Goal: Task Accomplishment & Management: Complete application form

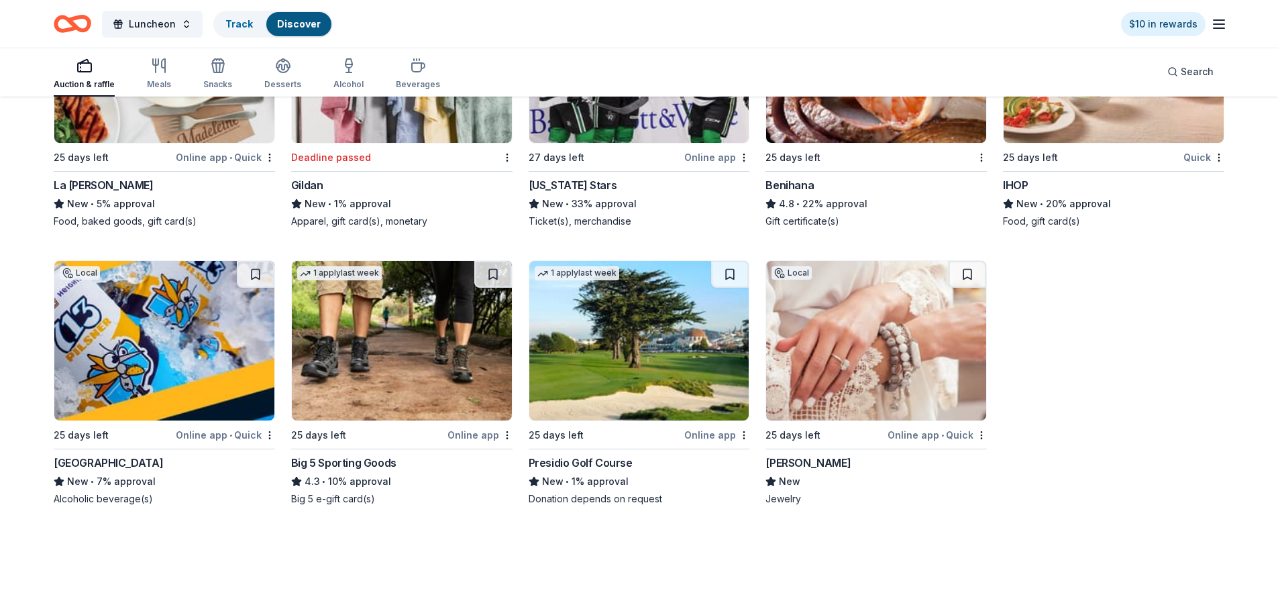
scroll to position [8311, 0]
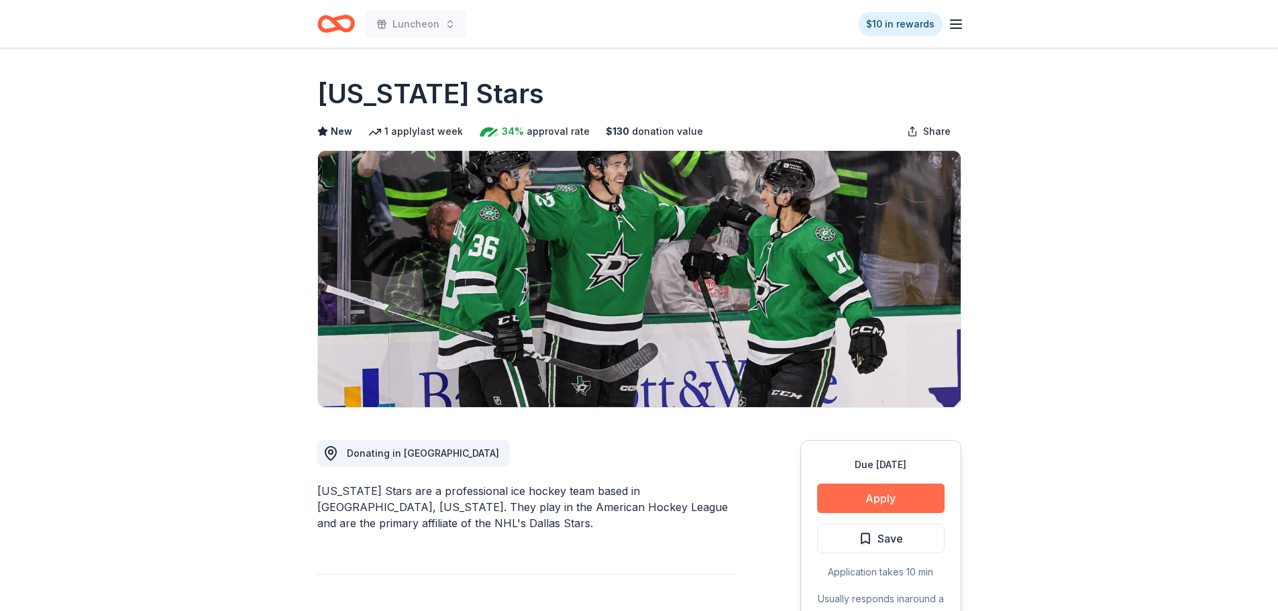
click at [903, 503] on button "Apply" at bounding box center [880, 499] width 127 height 30
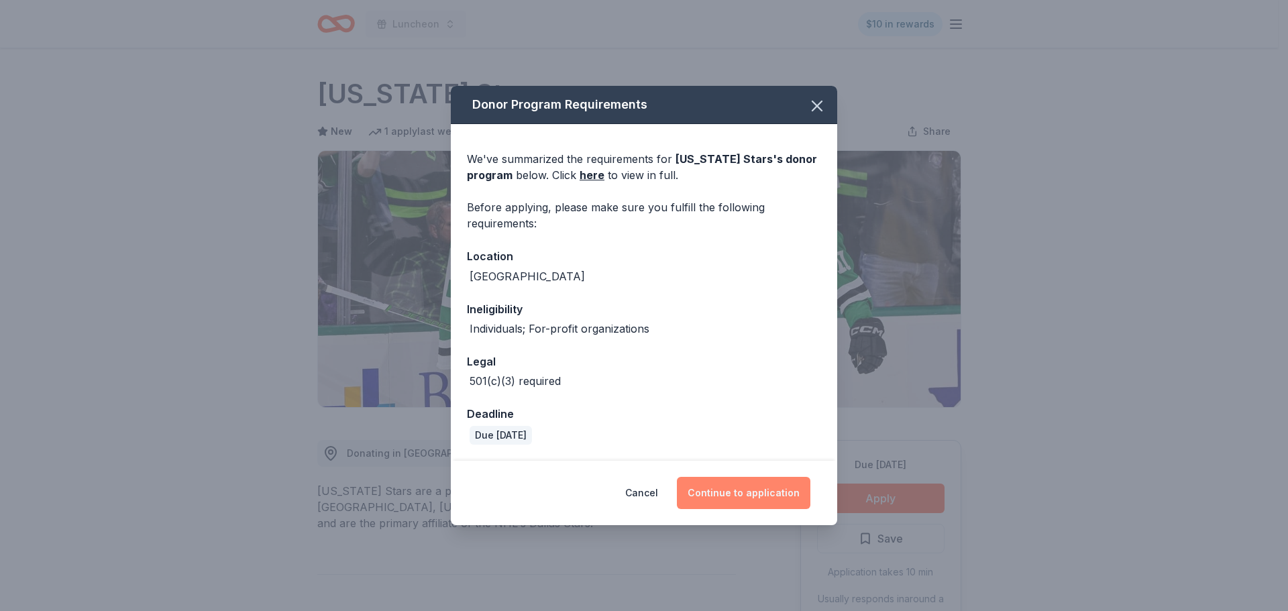
click at [731, 484] on button "Continue to application" at bounding box center [743, 493] width 133 height 32
